Goal: Transaction & Acquisition: Purchase product/service

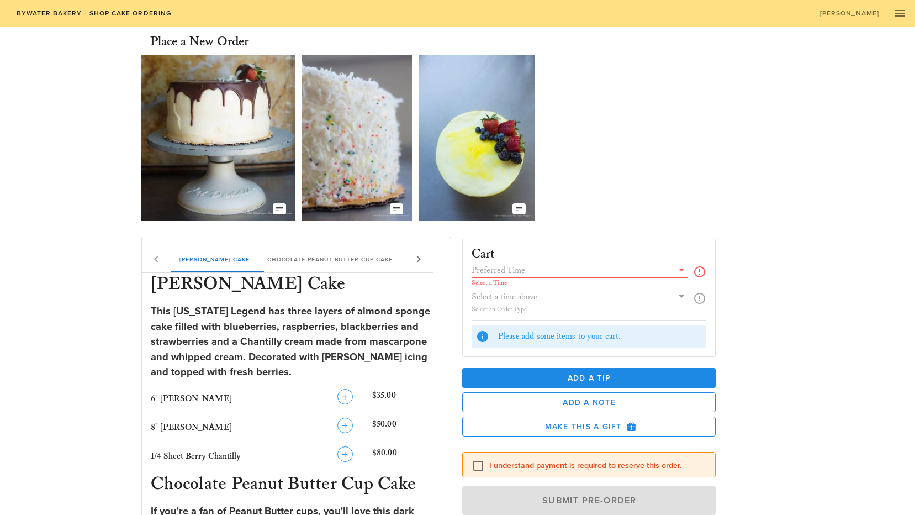
click at [654, 269] on input "text" at bounding box center [573, 270] width 202 height 14
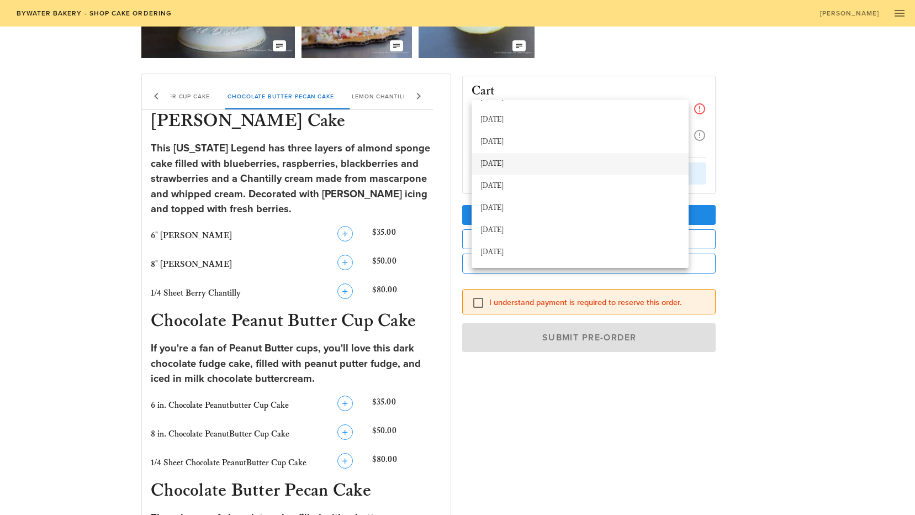
scroll to position [166, 0]
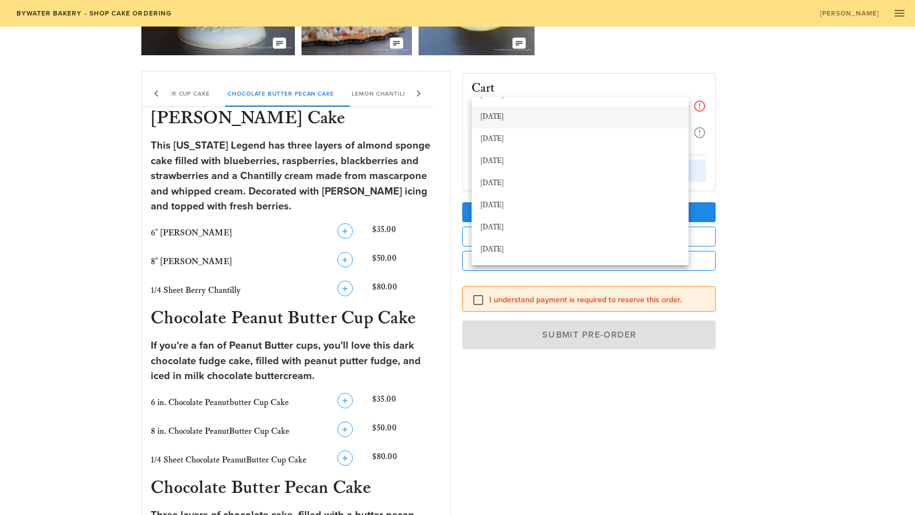
click at [499, 115] on div "[DATE]" at bounding box center [580, 117] width 199 height 9
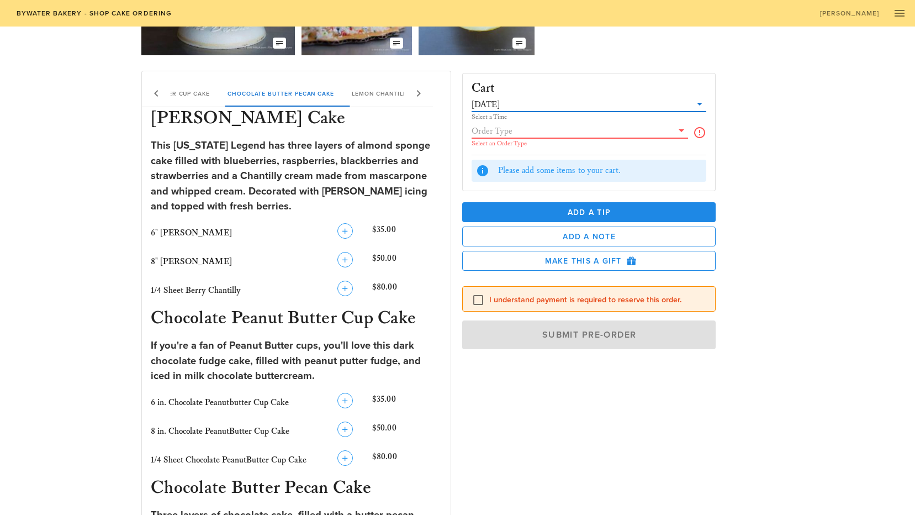
click at [535, 134] on input "text" at bounding box center [573, 131] width 202 height 14
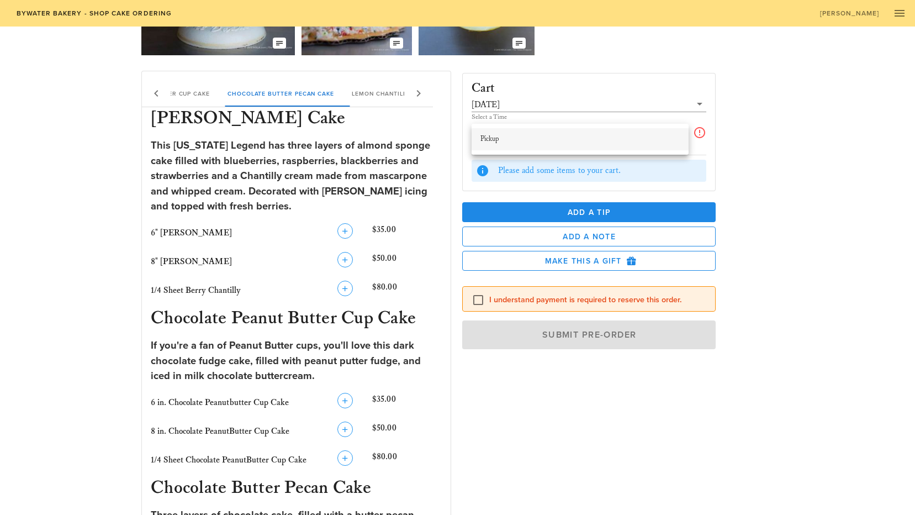
click at [504, 144] on div "Pickup" at bounding box center [580, 139] width 199 height 18
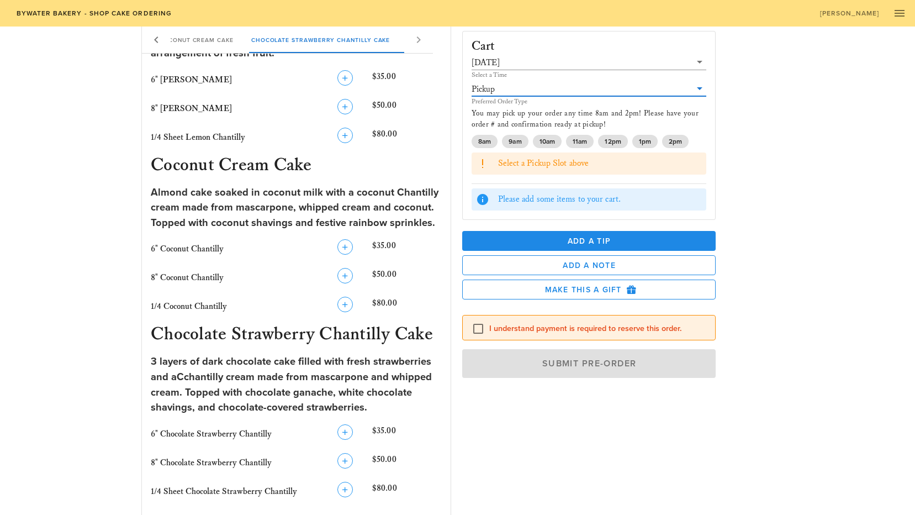
scroll to position [829, 0]
click at [342, 244] on icon "button" at bounding box center [345, 245] width 13 height 13
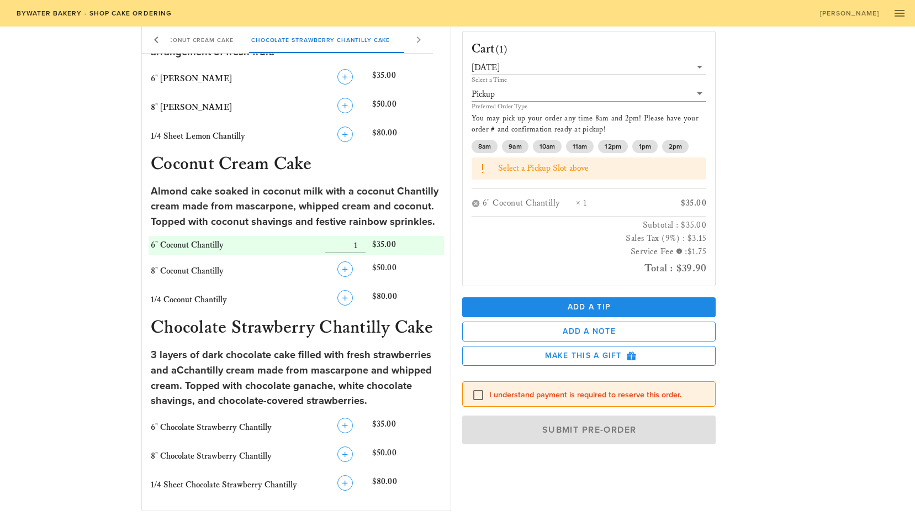
click at [556, 400] on div "I understand payment is required to reserve this order." at bounding box center [589, 394] width 235 height 13
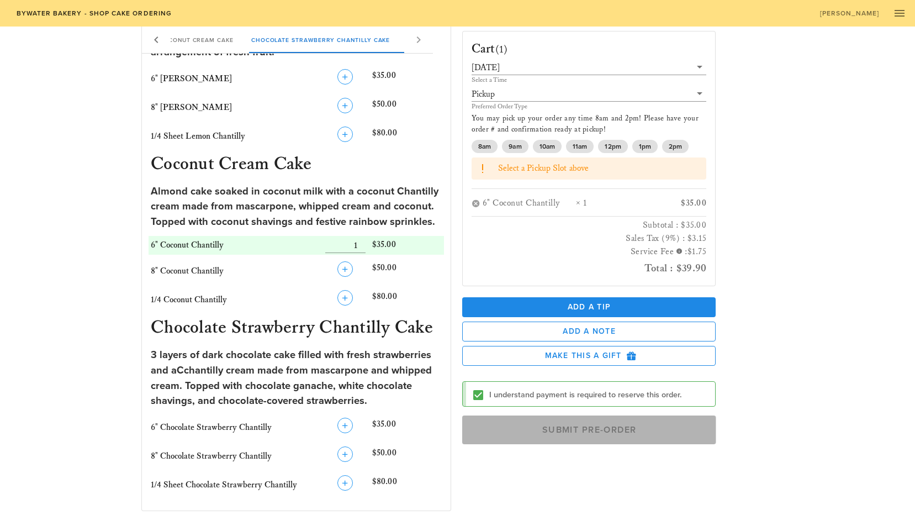
click at [614, 432] on span "Submit Pre-Order" at bounding box center [589, 429] width 229 height 11
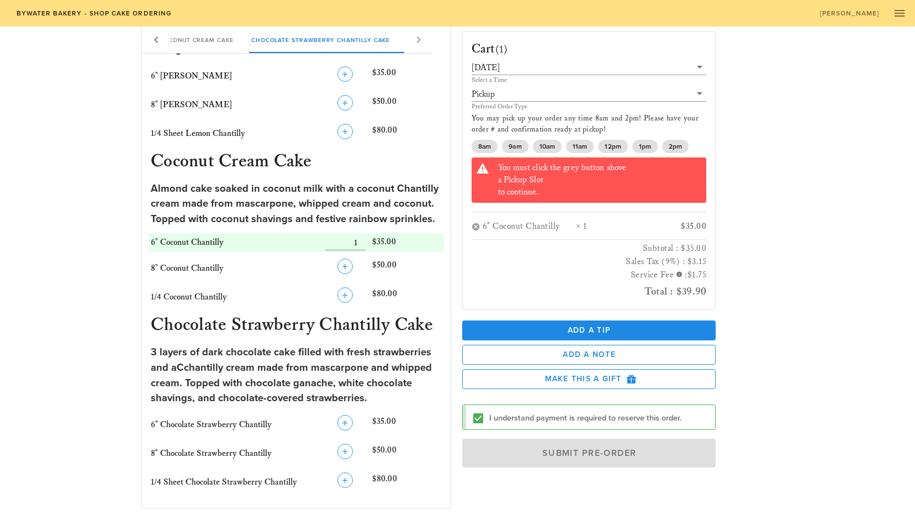
scroll to position [832, 0]
click at [610, 147] on span "12pm" at bounding box center [613, 146] width 16 height 13
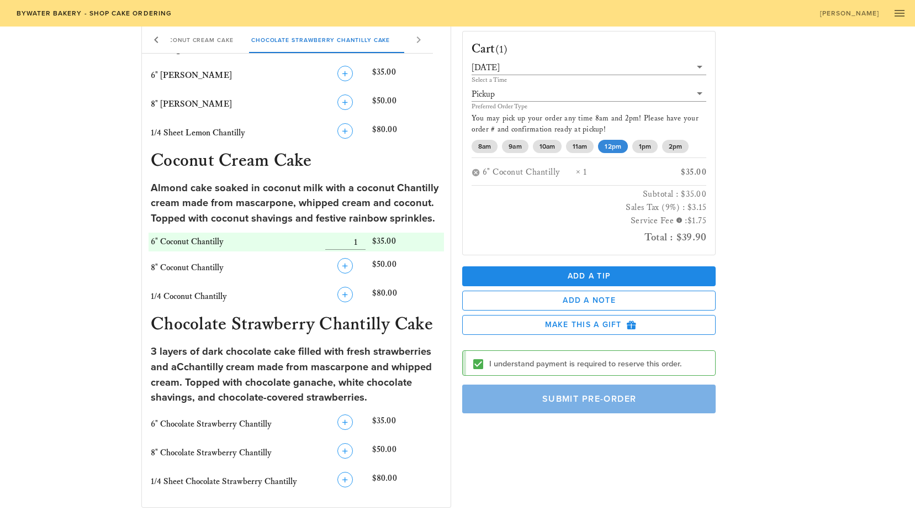
click at [581, 397] on span "Submit Pre-Order" at bounding box center [589, 398] width 229 height 11
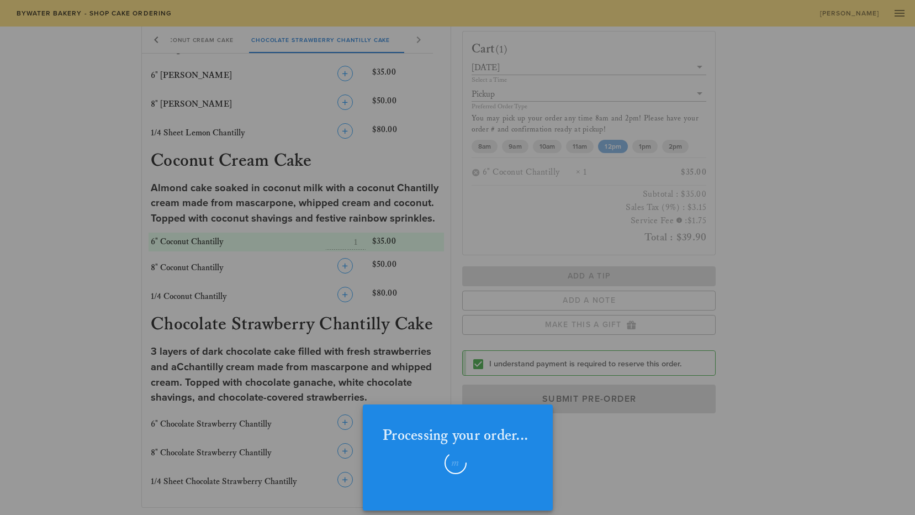
checkbox input "false"
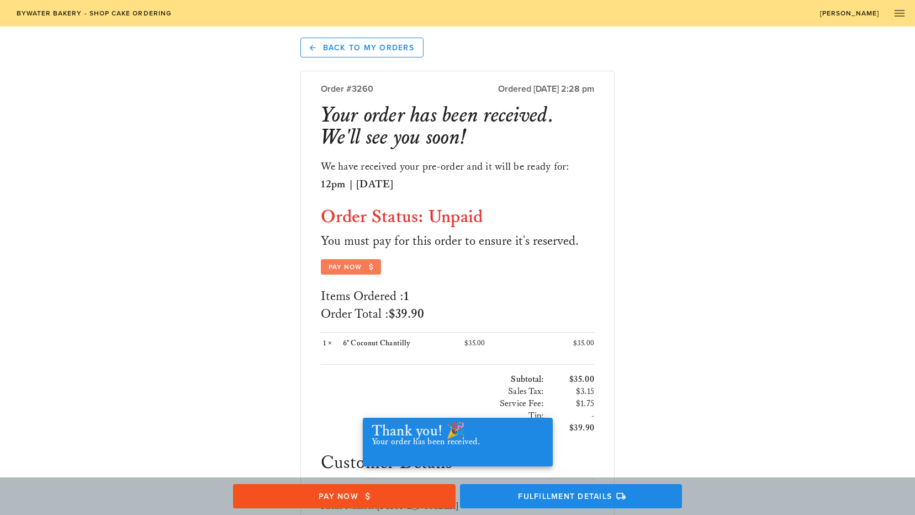
click at [368, 264] on icon "button" at bounding box center [371, 267] width 10 height 10
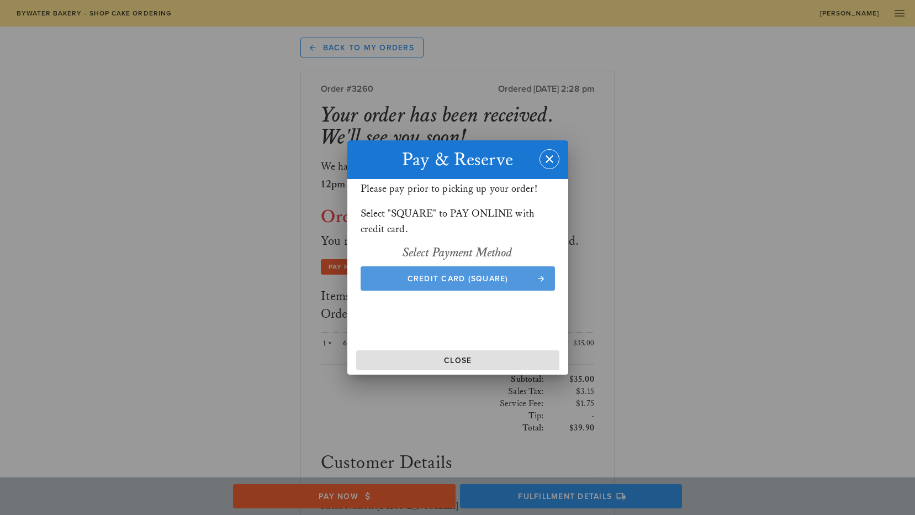
click at [458, 278] on span "Credit Card (Square)" at bounding box center [457, 278] width 173 height 9
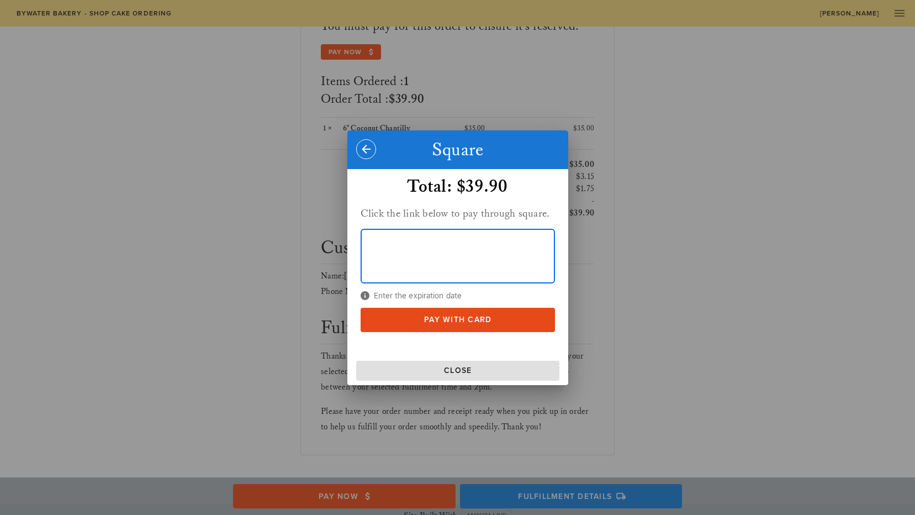
scroll to position [228, 0]
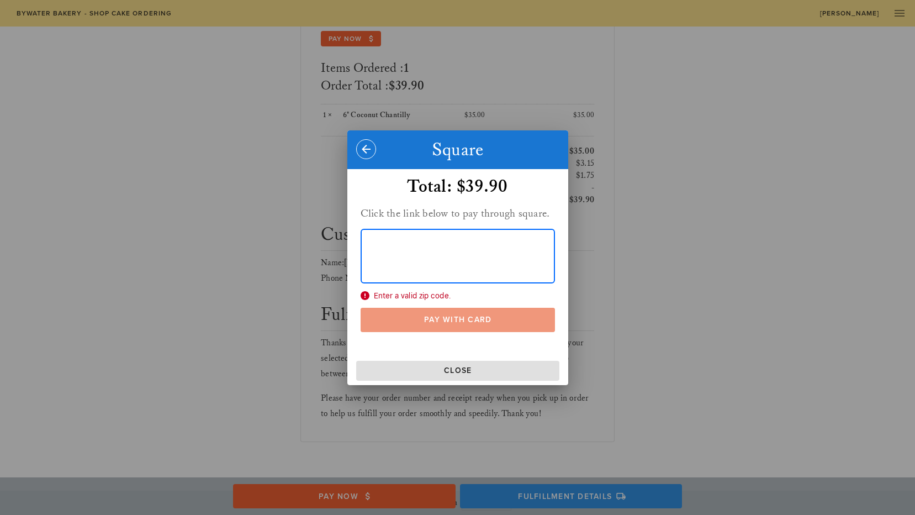
click at [456, 319] on span "Pay With Card" at bounding box center [457, 319] width 173 height 9
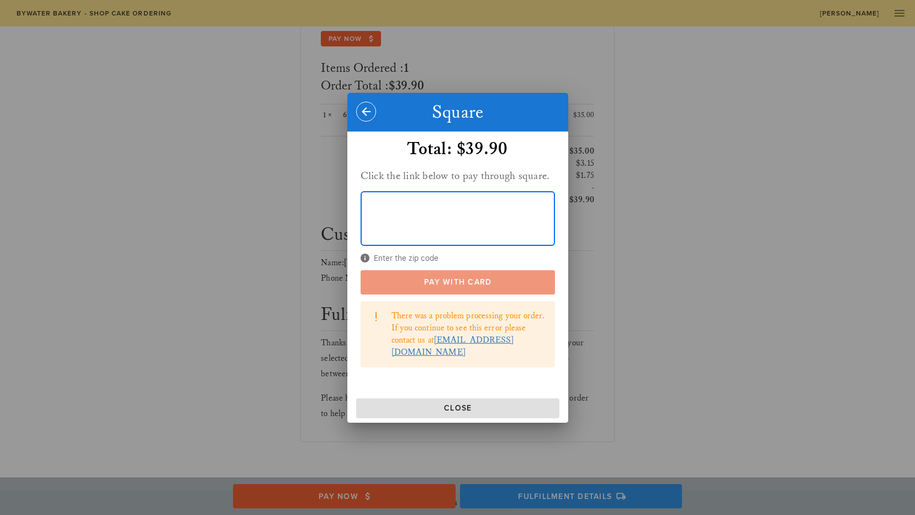
click at [473, 287] on span "Pay With Card" at bounding box center [457, 281] width 173 height 9
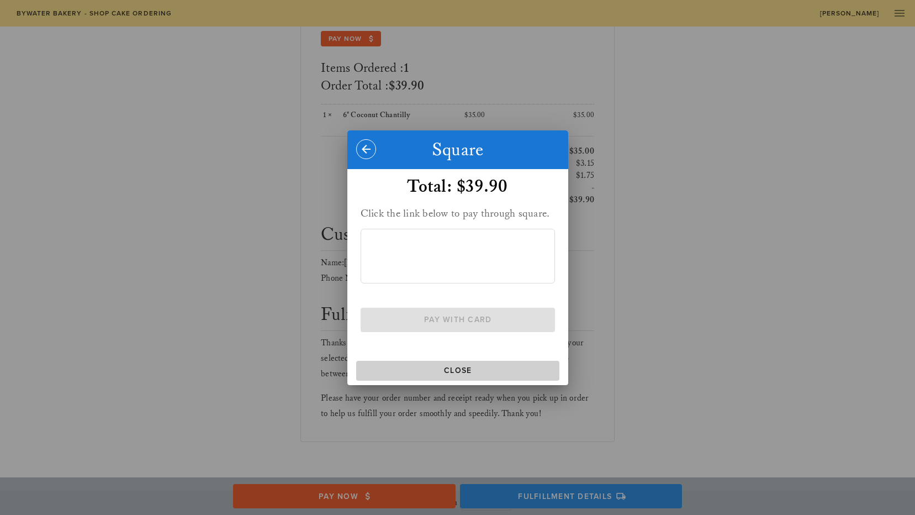
scroll to position [169, 0]
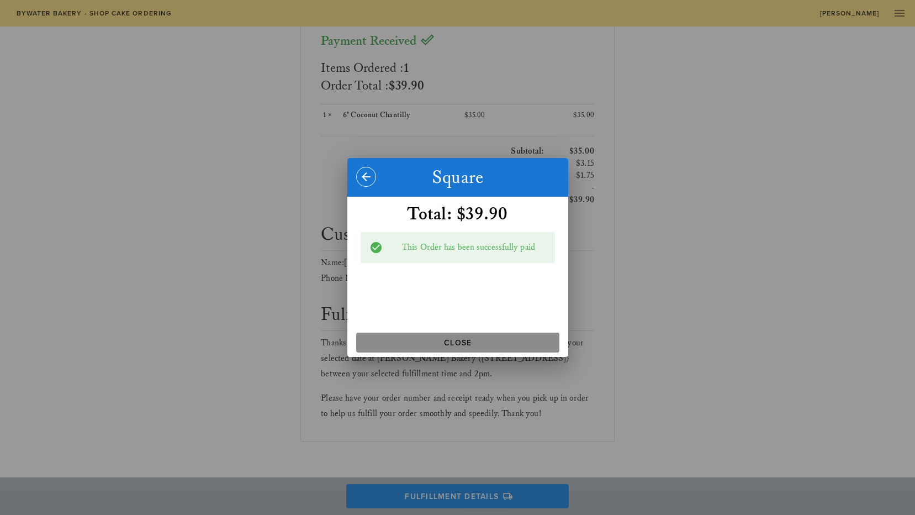
click at [452, 349] on button "Close" at bounding box center [457, 343] width 203 height 20
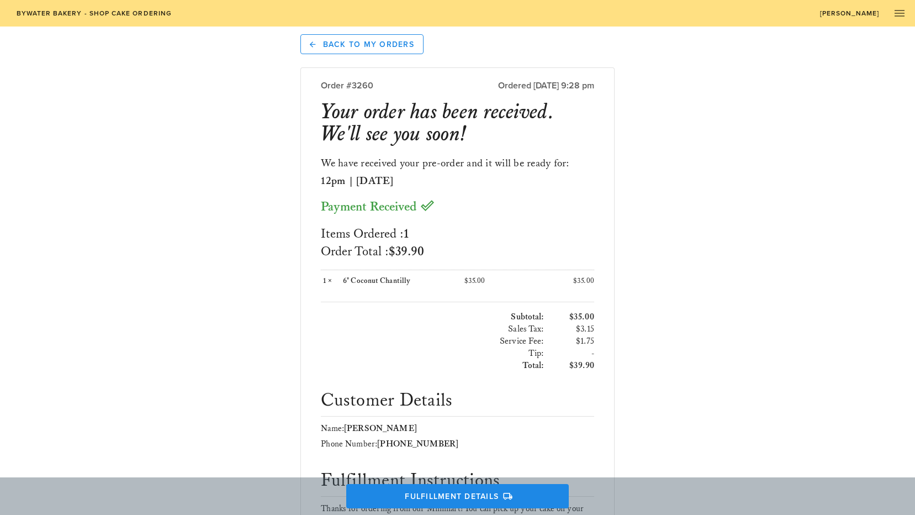
scroll to position [0, 0]
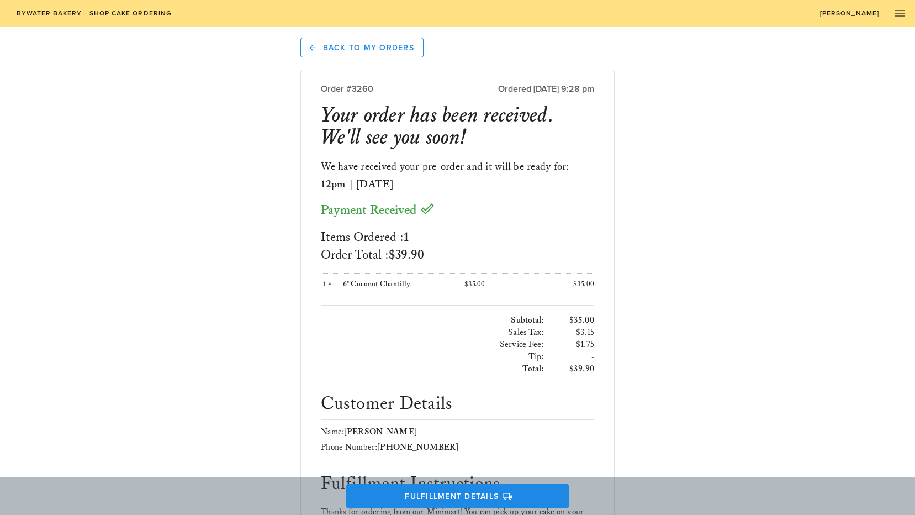
click at [56, 11] on span "Bywater Bakery - Shop Cake Ordering" at bounding box center [93, 13] width 156 height 8
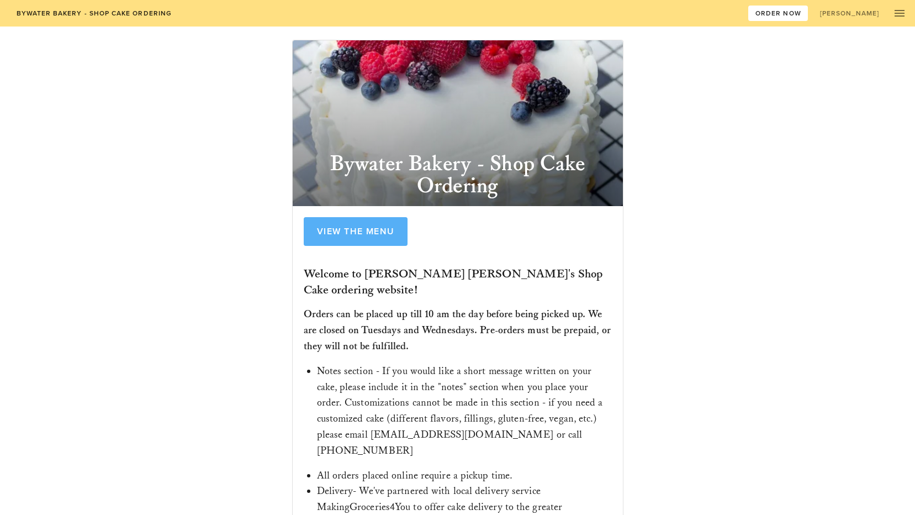
click at [341, 233] on span "View the Menu" at bounding box center [356, 231] width 78 height 11
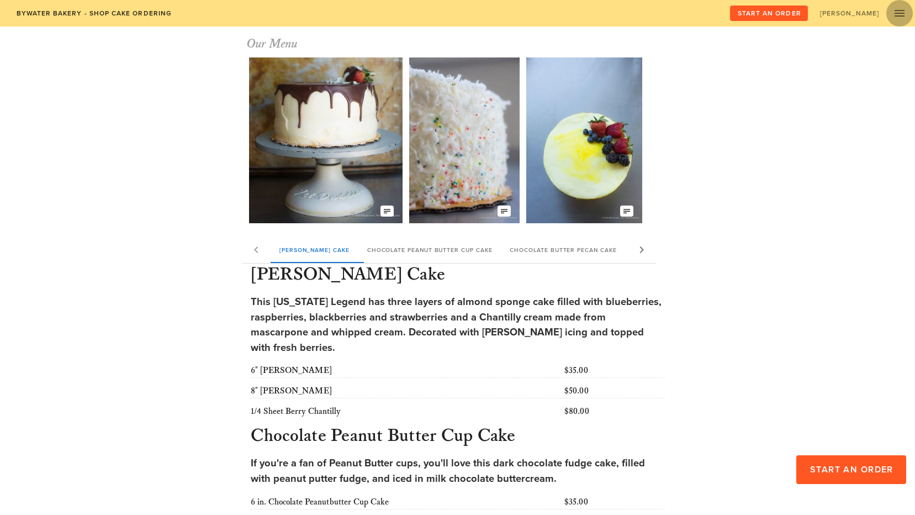
click at [901, 14] on icon "button" at bounding box center [899, 13] width 13 height 13
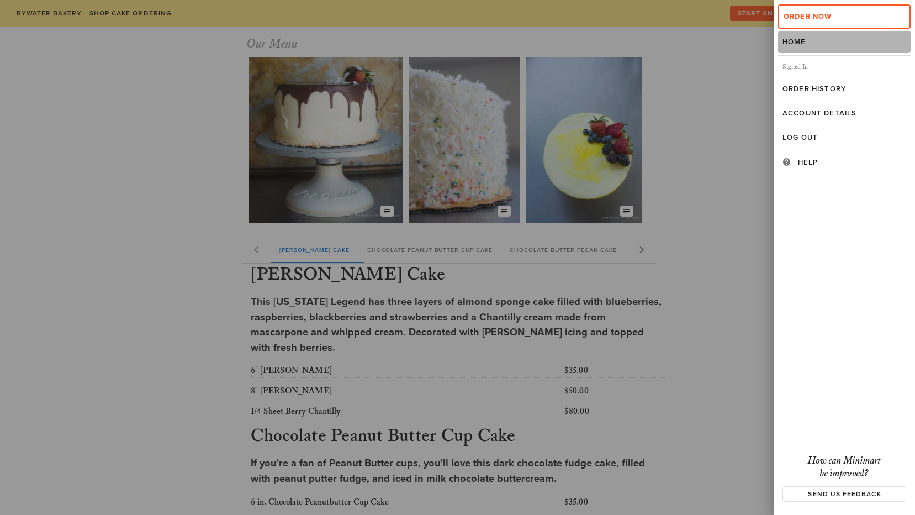
click at [804, 46] on link "Home" at bounding box center [844, 42] width 133 height 22
